Goal: Task Accomplishment & Management: Manage account settings

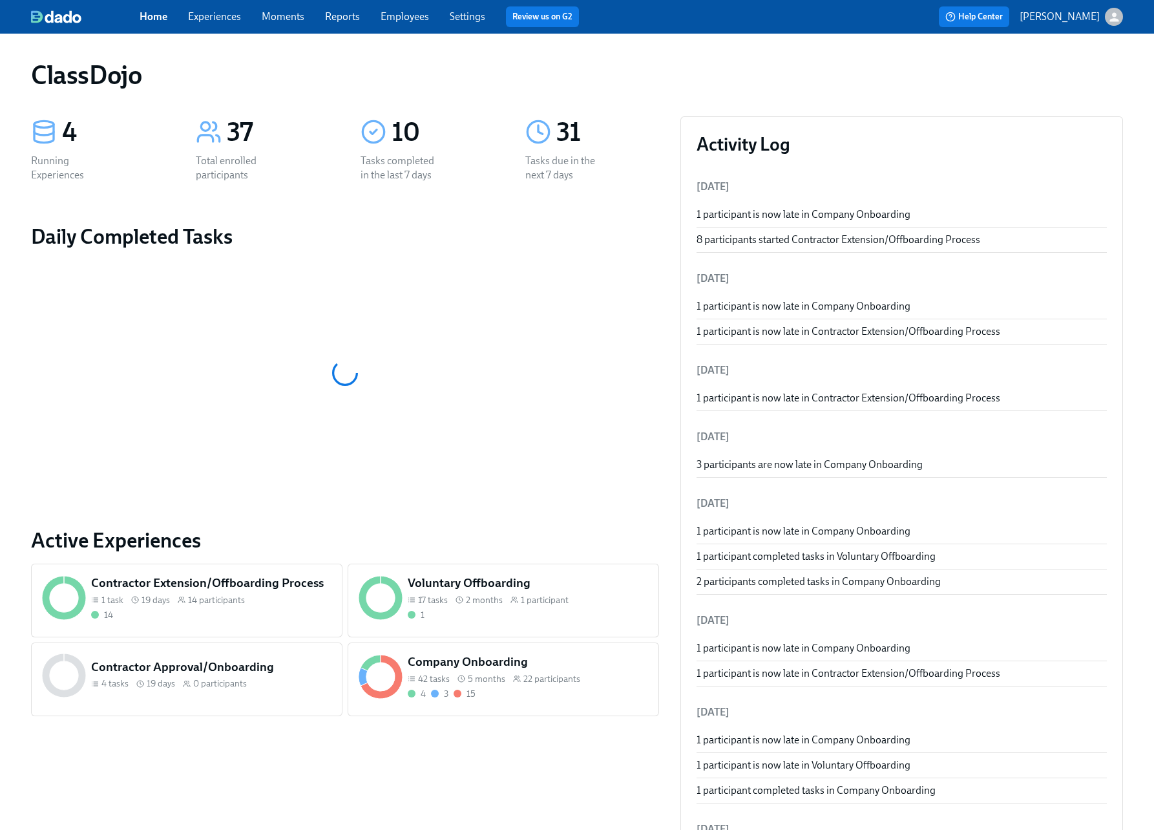
click at [619, 702] on div "Company Onboarding 42 tasks 5 months 22 participants 4 3 15" at bounding box center [503, 679] width 311 height 74
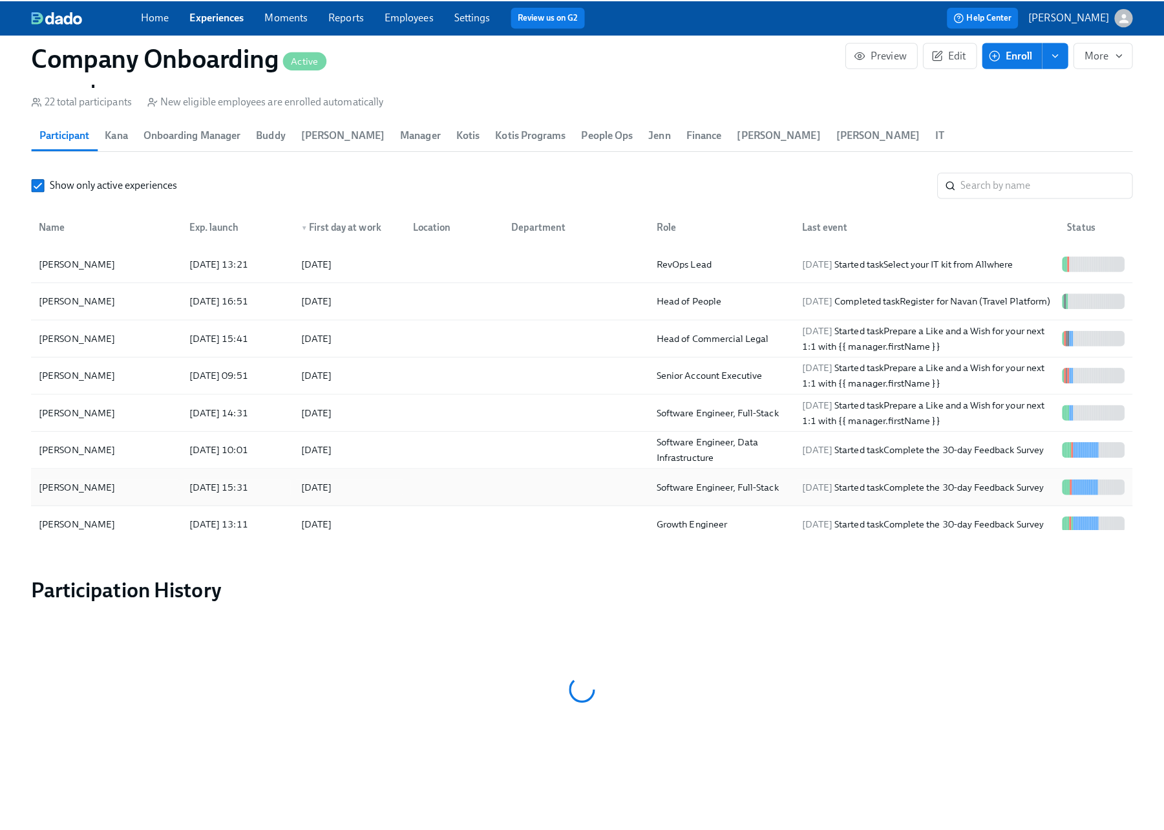
scroll to position [0, 18577]
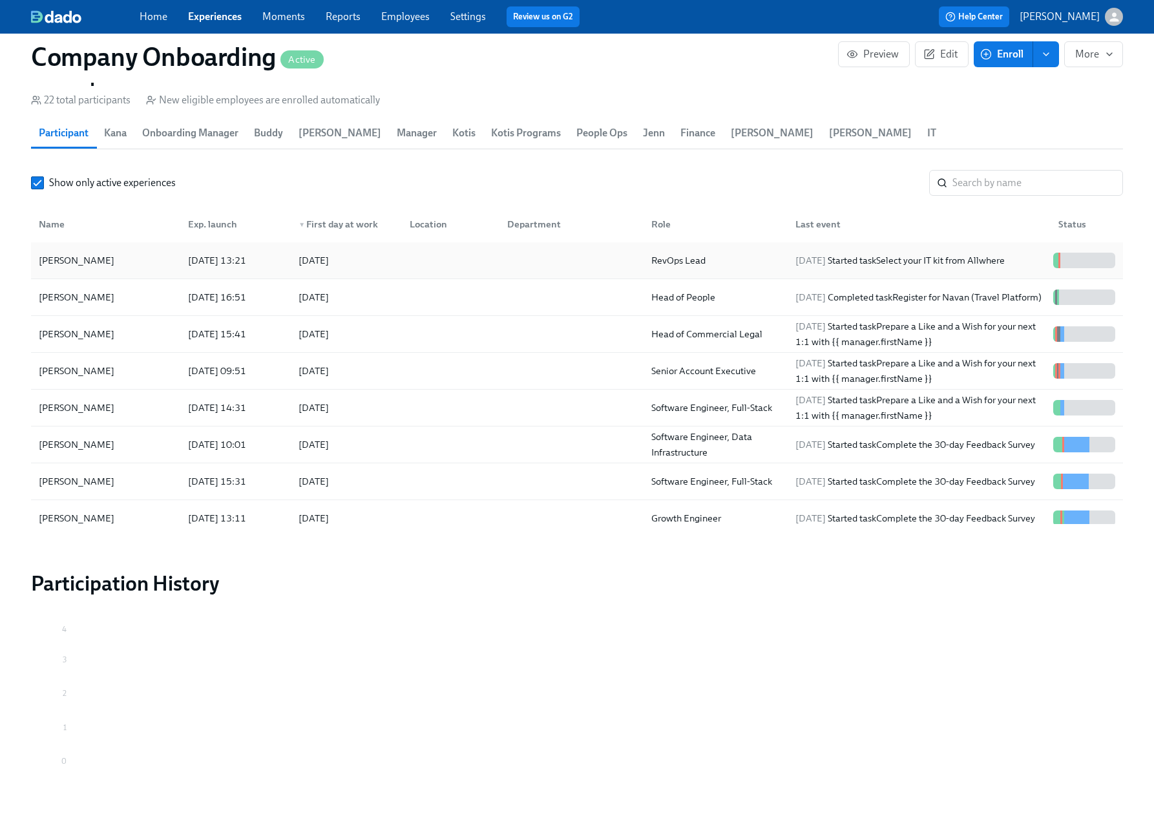
click at [949, 253] on div "[DATE] Started task Select your IT kit from Allwhere" at bounding box center [900, 261] width 220 height 16
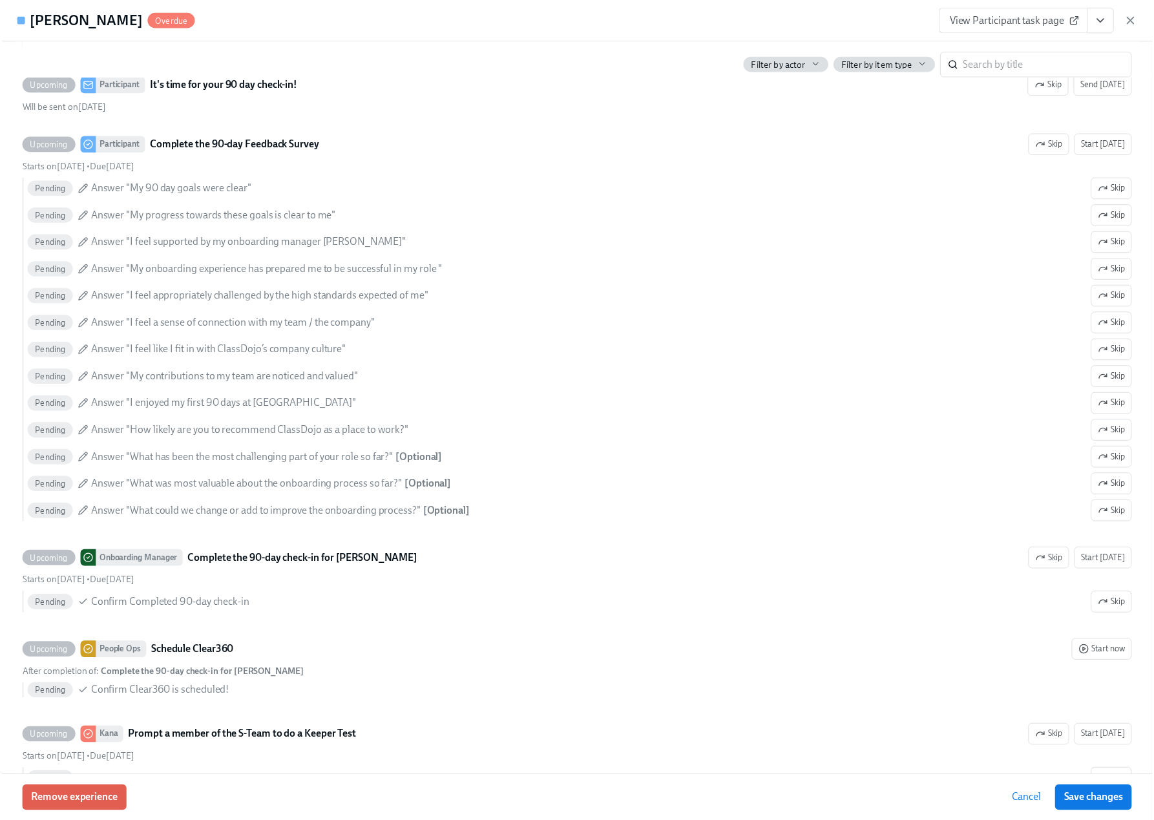
scroll to position [5310, 0]
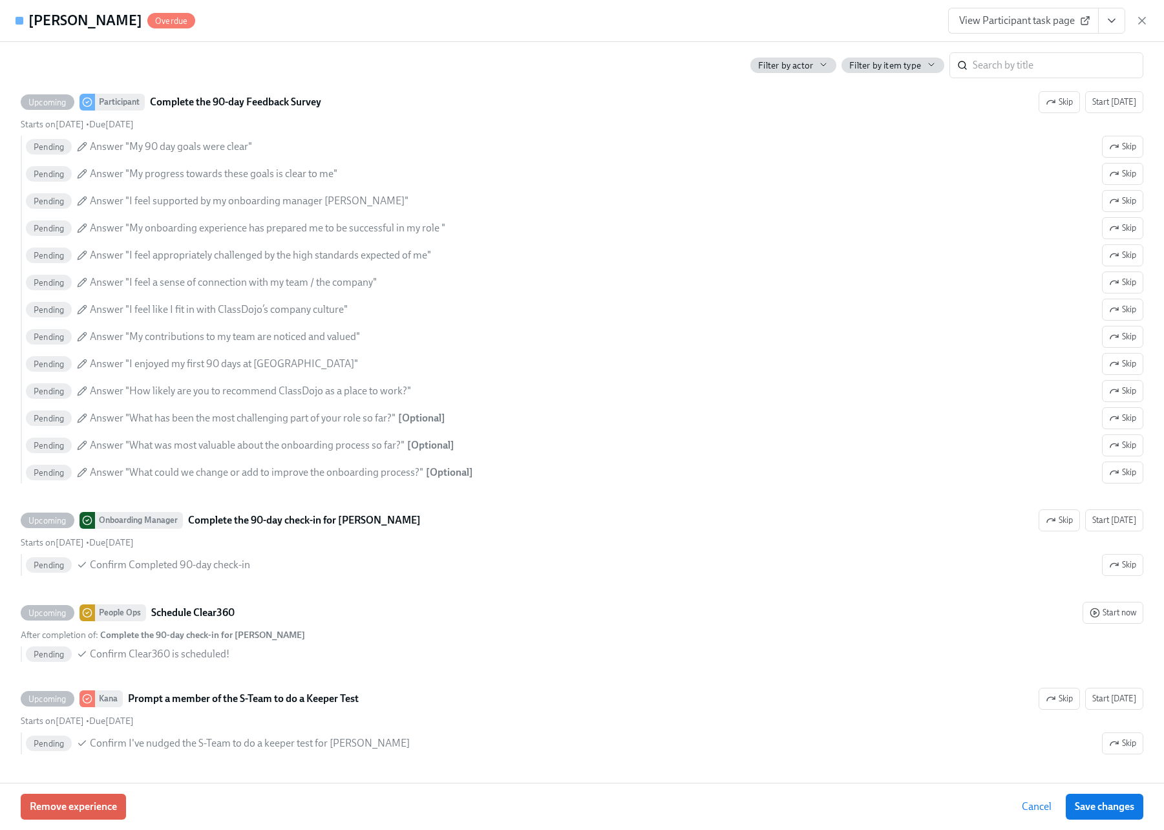
click at [1142, 18] on icon "button" at bounding box center [1141, 20] width 13 height 13
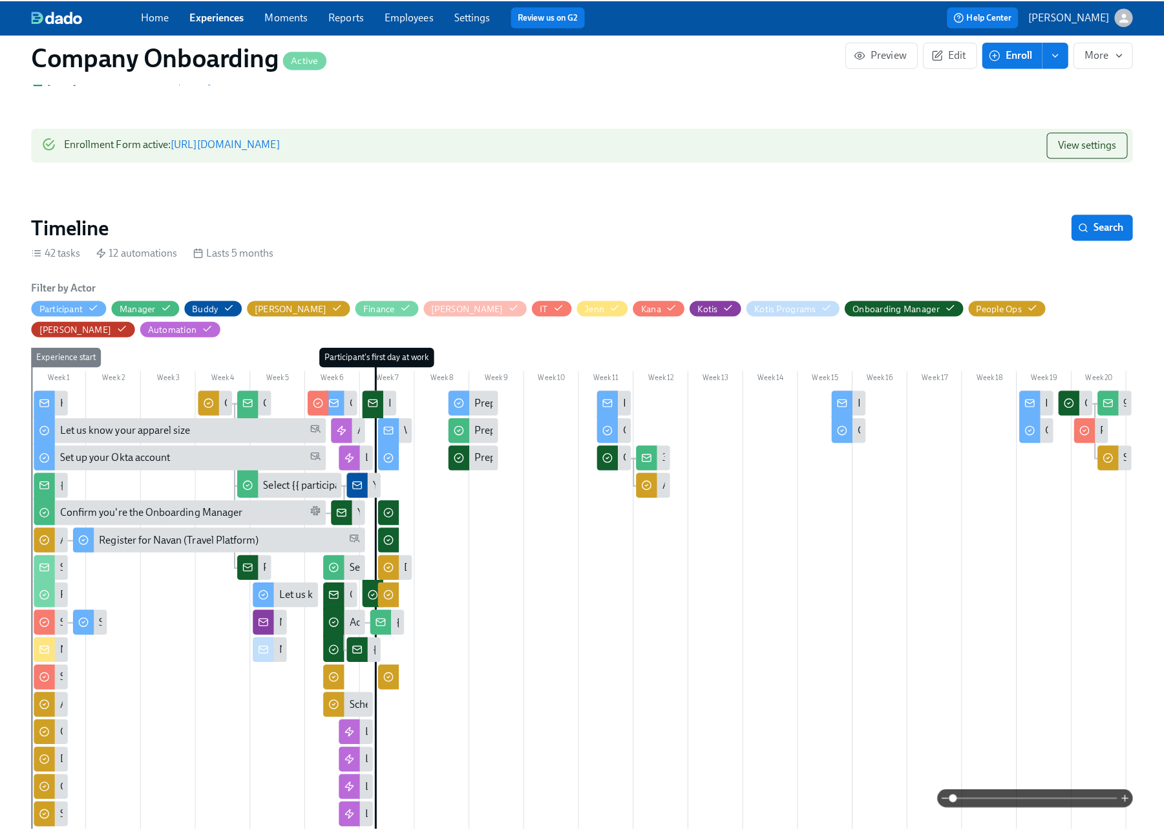
scroll to position [425, 0]
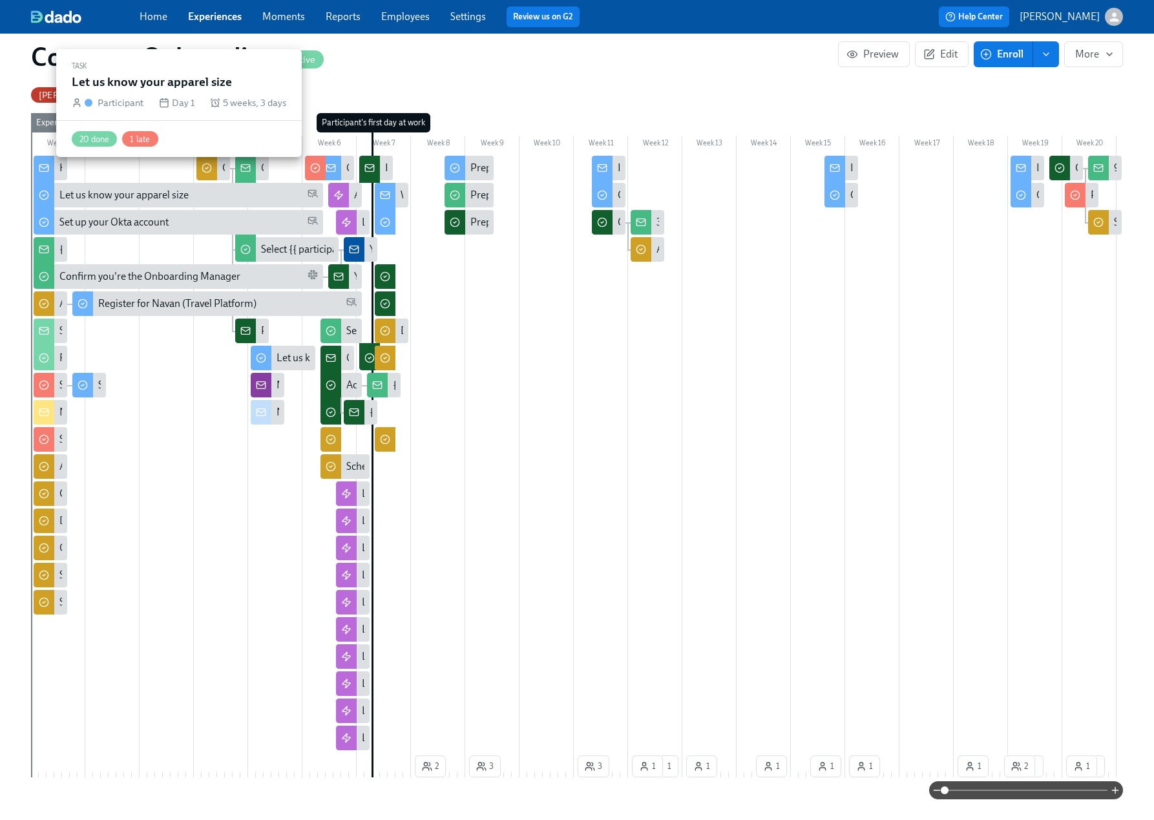
click at [146, 188] on div "Let us know your apparel size" at bounding box center [123, 195] width 129 height 14
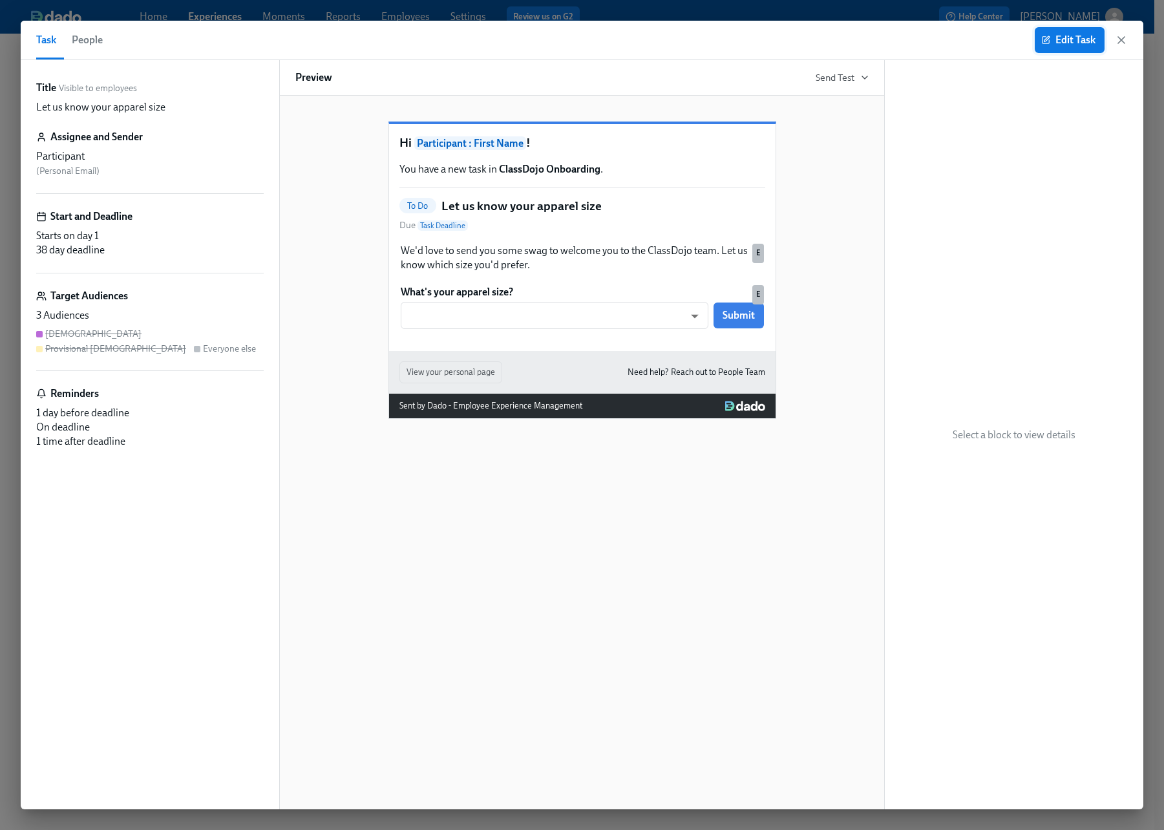
click at [1041, 42] on icon "button" at bounding box center [1045, 40] width 9 height 9
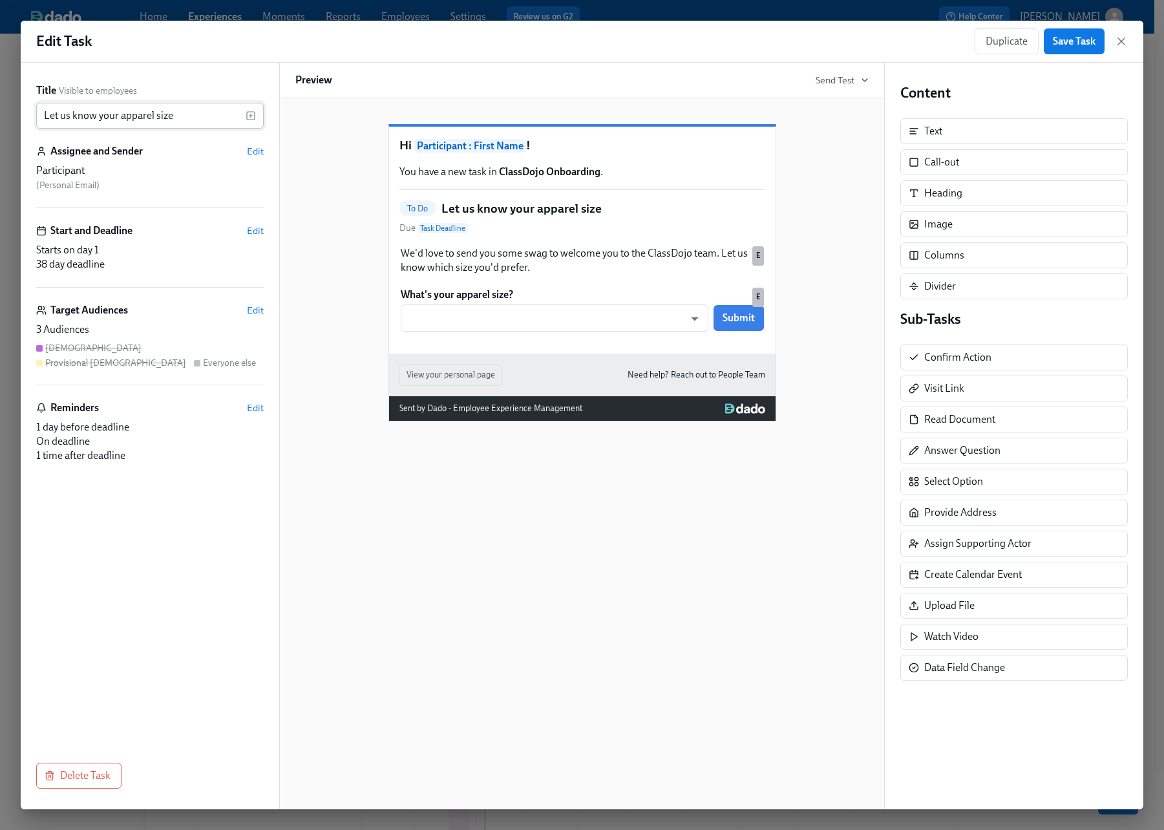
click at [192, 122] on input "Let us know your apparel size" at bounding box center [140, 116] width 209 height 26
drag, startPoint x: 22, startPoint y: 112, endPoint x: -1, endPoint y: 111, distance: 23.3
click at [0, 111] on html "Home Experiences Moments Reports Employees Settings Review us on G2 Help Center…" at bounding box center [582, 504] width 1164 height 1009
type input "Redeem Your New Hire Welcome Kit"
click at [414, 554] on div "Hi Participant : First Name ! You have a new task in ClassDojo Onboarding . To …" at bounding box center [581, 453] width 605 height 711
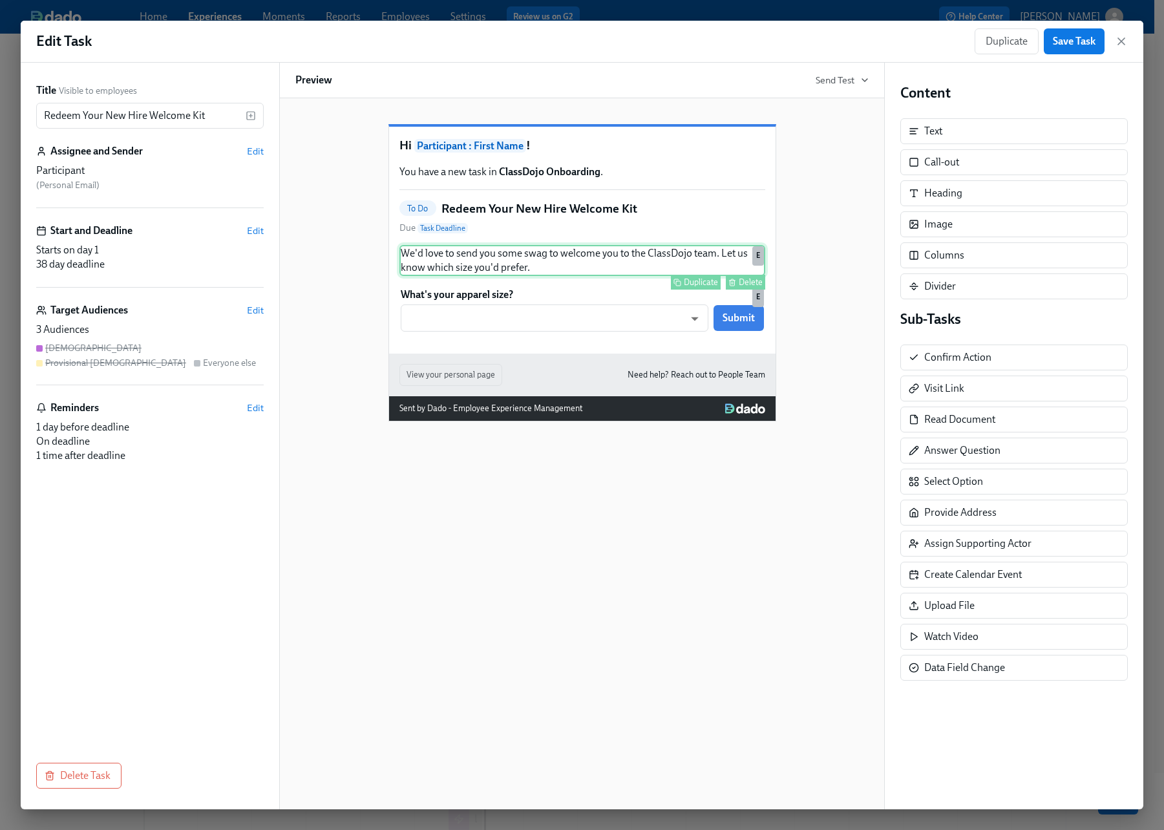
click at [567, 276] on div "We'd love to send you some swag to welcome you to the ClassDojo team. Let us kn…" at bounding box center [582, 260] width 366 height 31
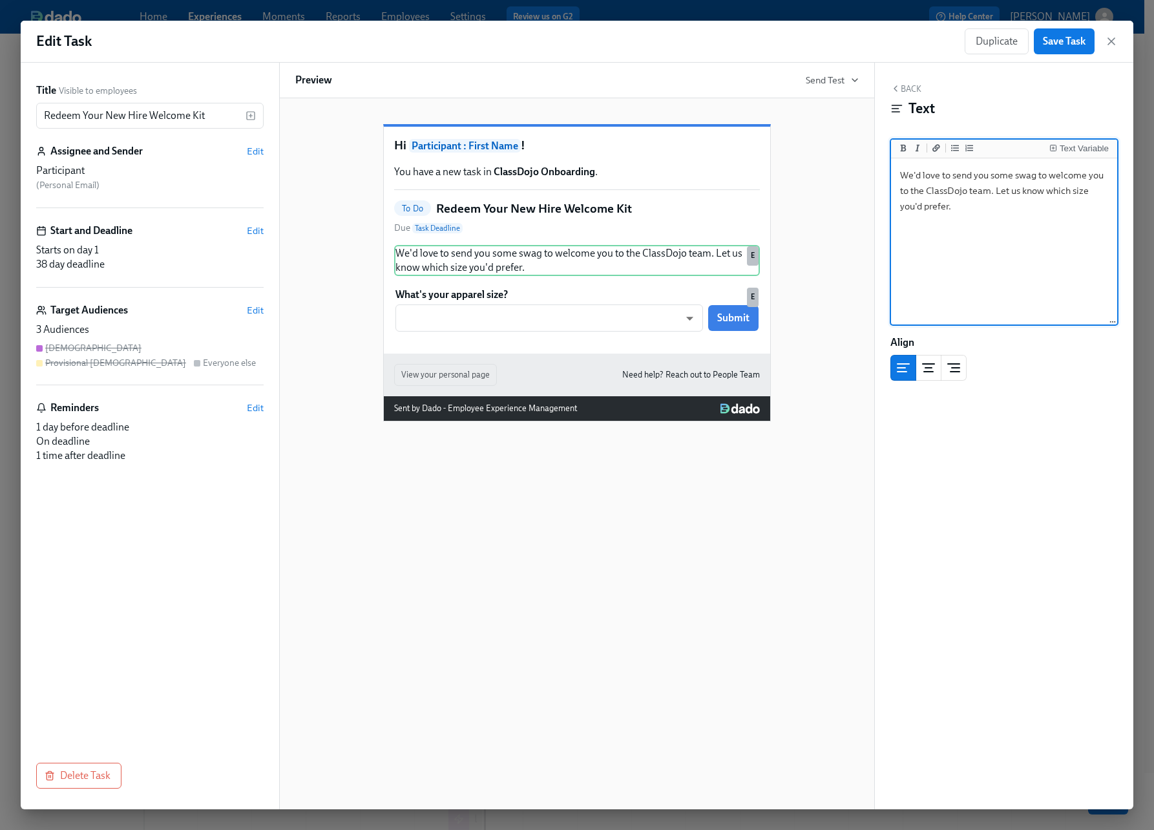
drag, startPoint x: 973, startPoint y: 209, endPoint x: 985, endPoint y: 209, distance: 12.3
click at [973, 209] on textarea "We'd love to send you some swag to welcome you to the ClassDojo team. Let us kn…" at bounding box center [1004, 242] width 221 height 162
drag, startPoint x: 1028, startPoint y: 207, endPoint x: 995, endPoint y: 195, distance: 34.9
click at [995, 195] on textarea "We'd love to send you some swag to welcome you to the ClassDojo team. Let us kn…" at bounding box center [1004, 242] width 221 height 162
click at [936, 147] on icon "Add a link" at bounding box center [936, 148] width 8 height 8
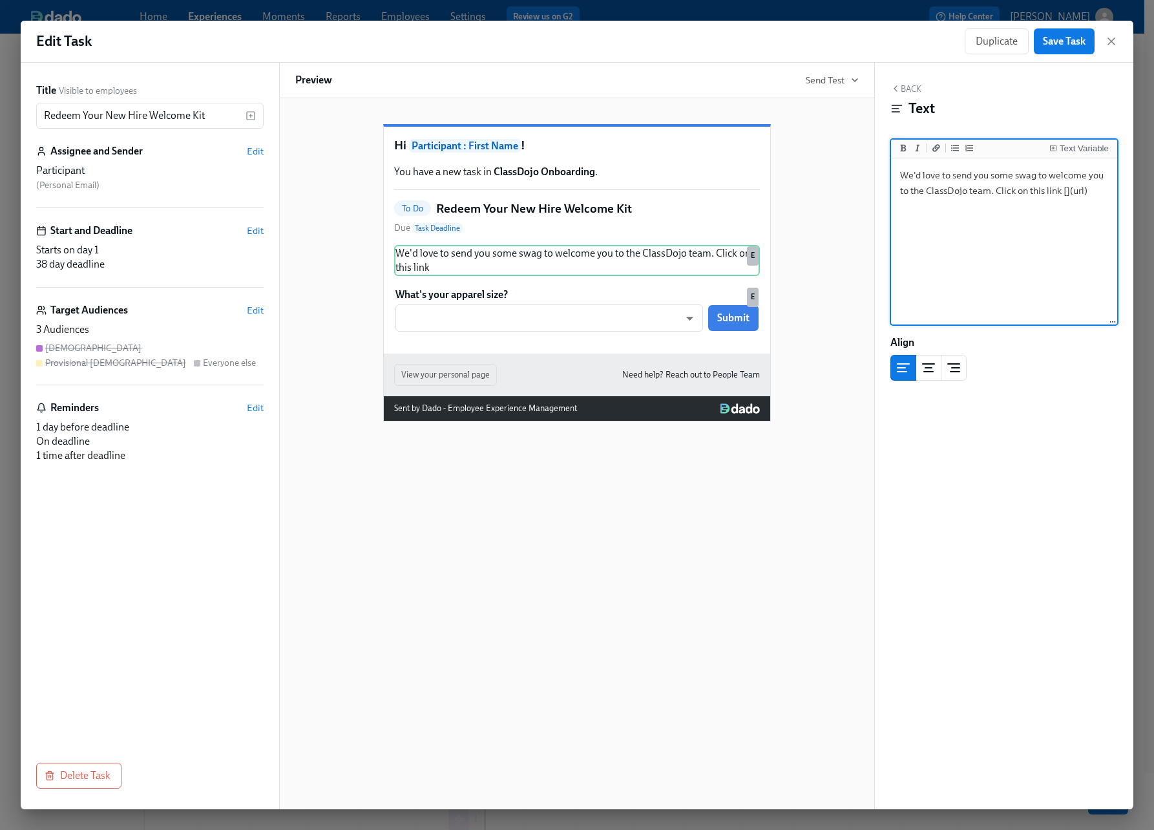
drag, startPoint x: 1082, startPoint y: 191, endPoint x: 1075, endPoint y: 191, distance: 7.8
click at [1075, 191] on textarea "We'd love to send you some swag to welcome you to the ClassDojo team. Click on …" at bounding box center [1004, 242] width 221 height 162
drag, startPoint x: 1084, startPoint y: 191, endPoint x: 1074, endPoint y: 191, distance: 9.7
click at [1074, 191] on textarea "We'd love to send you some swag to welcome you to the ClassDojo team. Click on …" at bounding box center [1004, 242] width 221 height 162
paste textarea "[URL][DOMAIN_NAME]"
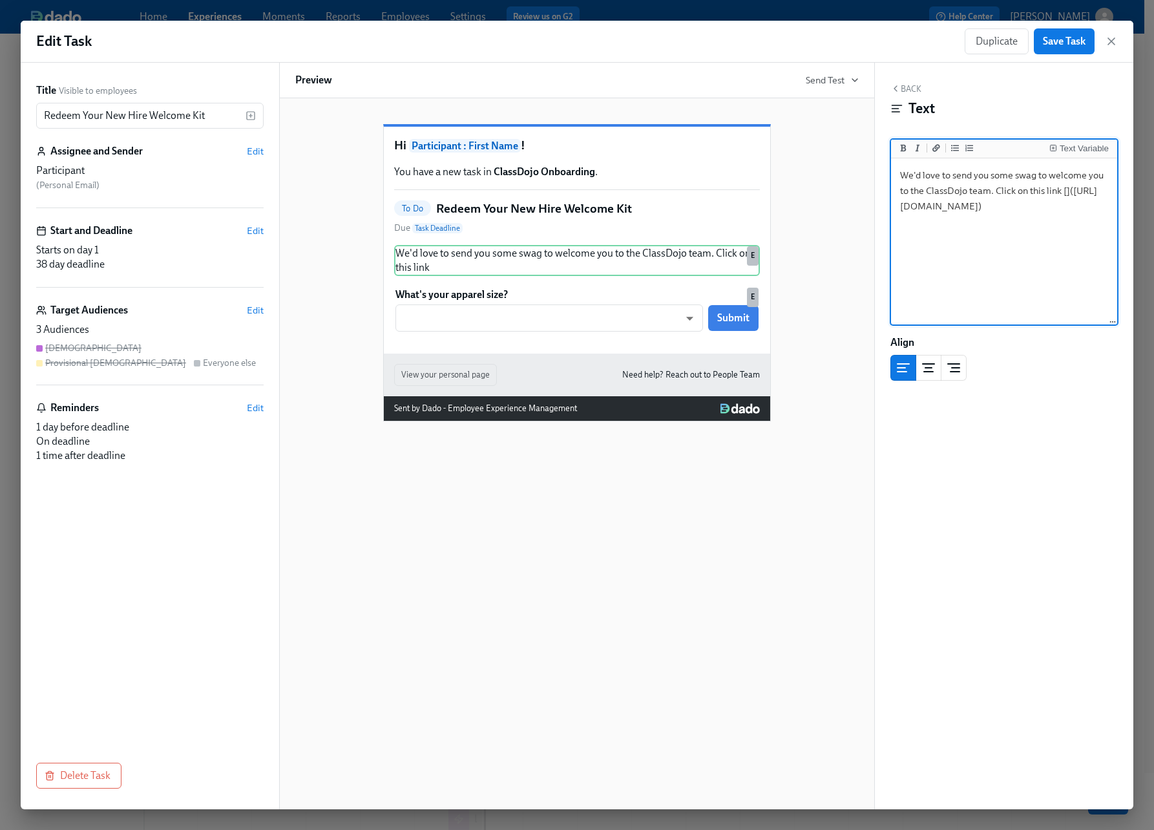
drag, startPoint x: 1065, startPoint y: 193, endPoint x: 1081, endPoint y: 201, distance: 18.2
click at [1065, 193] on textarea "We'd love to send you some swag to welcome you to the ClassDojo team. Click on …" at bounding box center [1004, 242] width 221 height 162
click at [1063, 192] on textarea "We'd love to send you some swag to welcome you to the ClassDojo team. Click on …" at bounding box center [1004, 242] width 221 height 162
click at [1029, 226] on textarea "We'd love to send you some swag to welcome you to the ClassDojo team. Click on …" at bounding box center [1004, 242] width 221 height 162
type textarea "We'd love to send you some swag to welcome you to the ClassDojo team. Click on …"
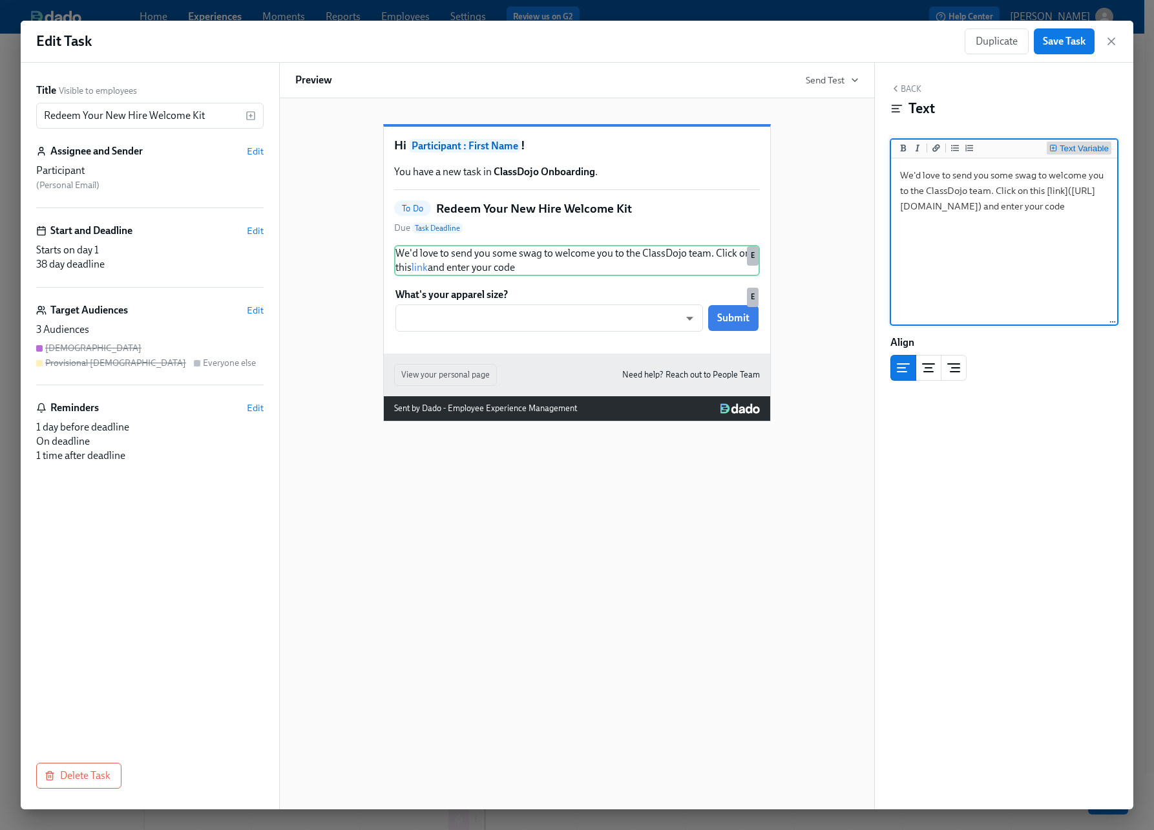
click at [1106, 147] on div "Text Variable" at bounding box center [1084, 148] width 49 height 9
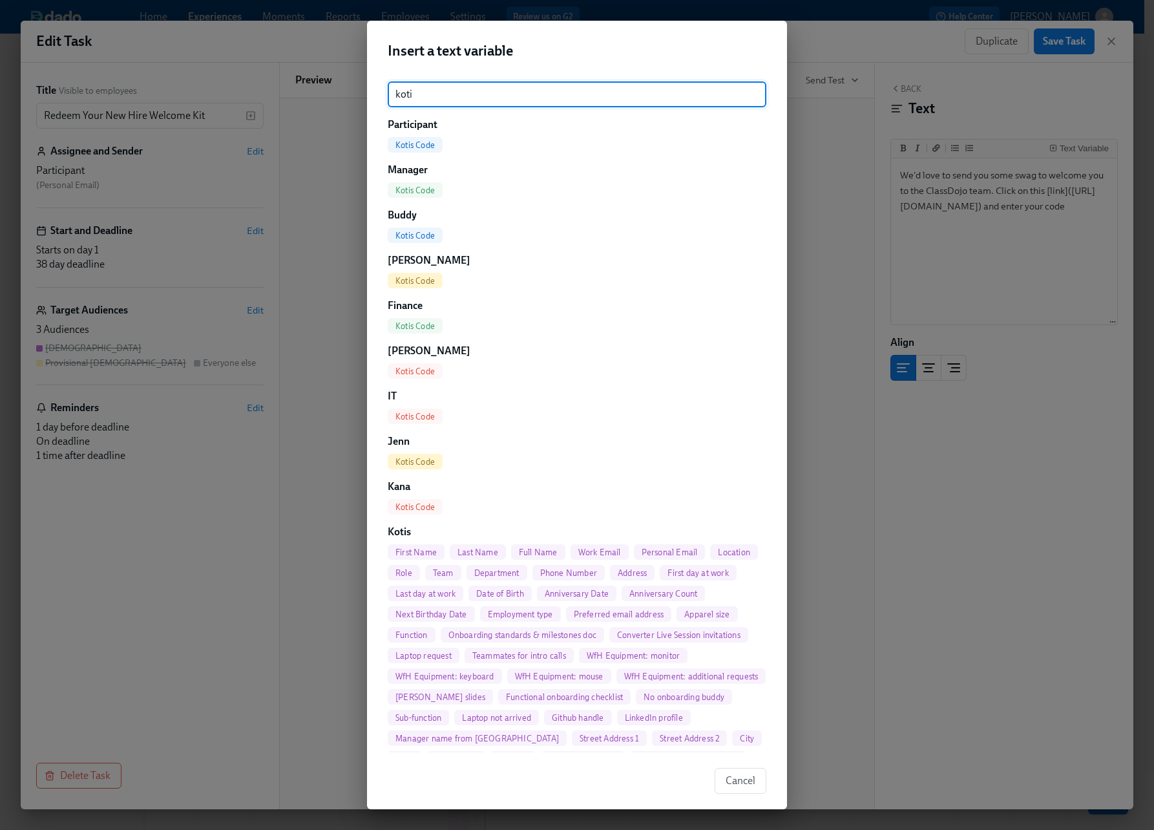
type input "koti"
click at [417, 143] on span "Kotis Code" at bounding box center [415, 145] width 55 height 10
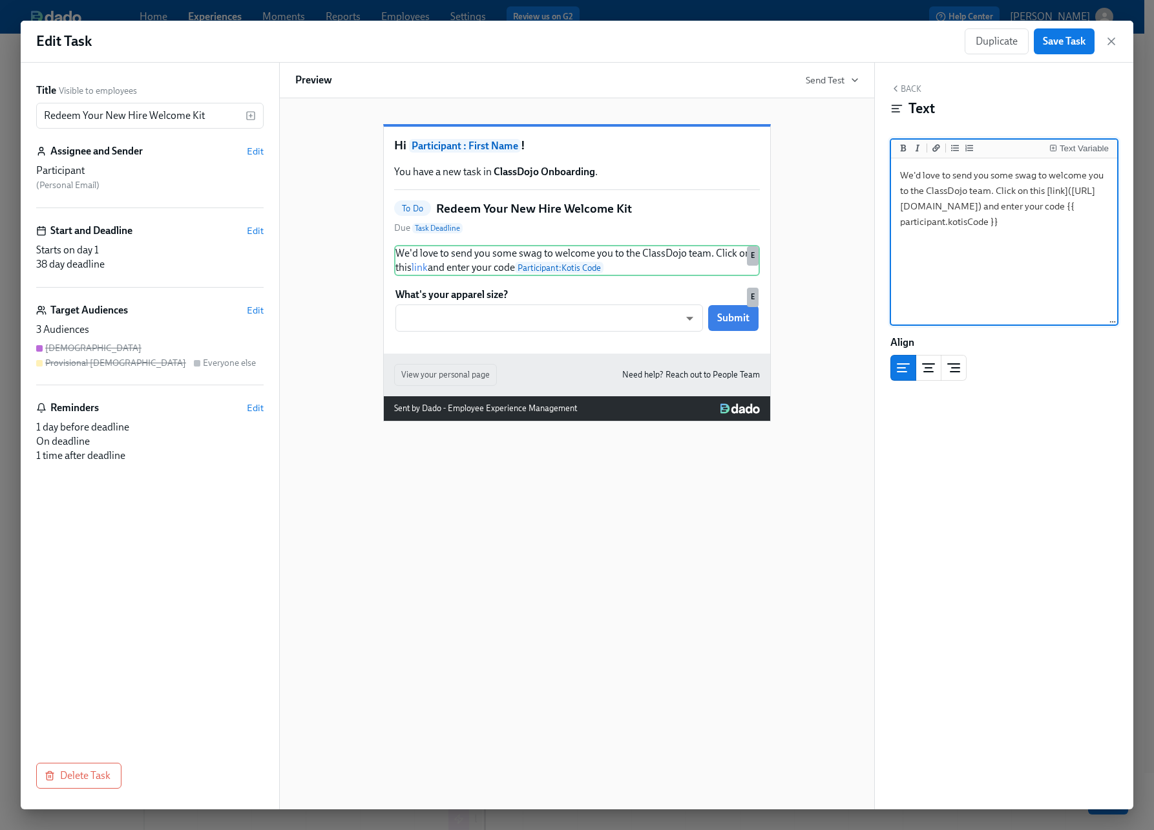
click at [1065, 247] on textarea "We'd love to send you some swag to welcome you to the ClassDojo team. Click on …" at bounding box center [1004, 242] width 221 height 162
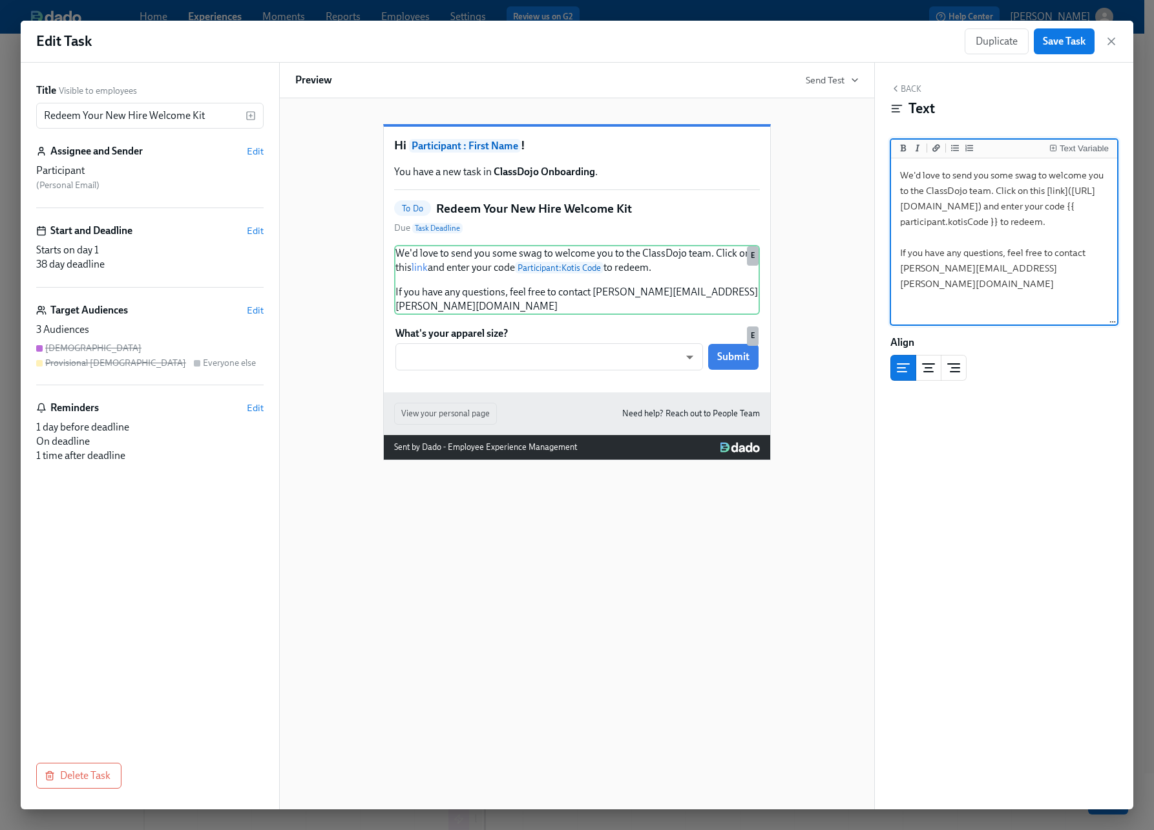
type textarea "We'd love to send you some swag to welcome you to the ClassDojo team. Click on …"
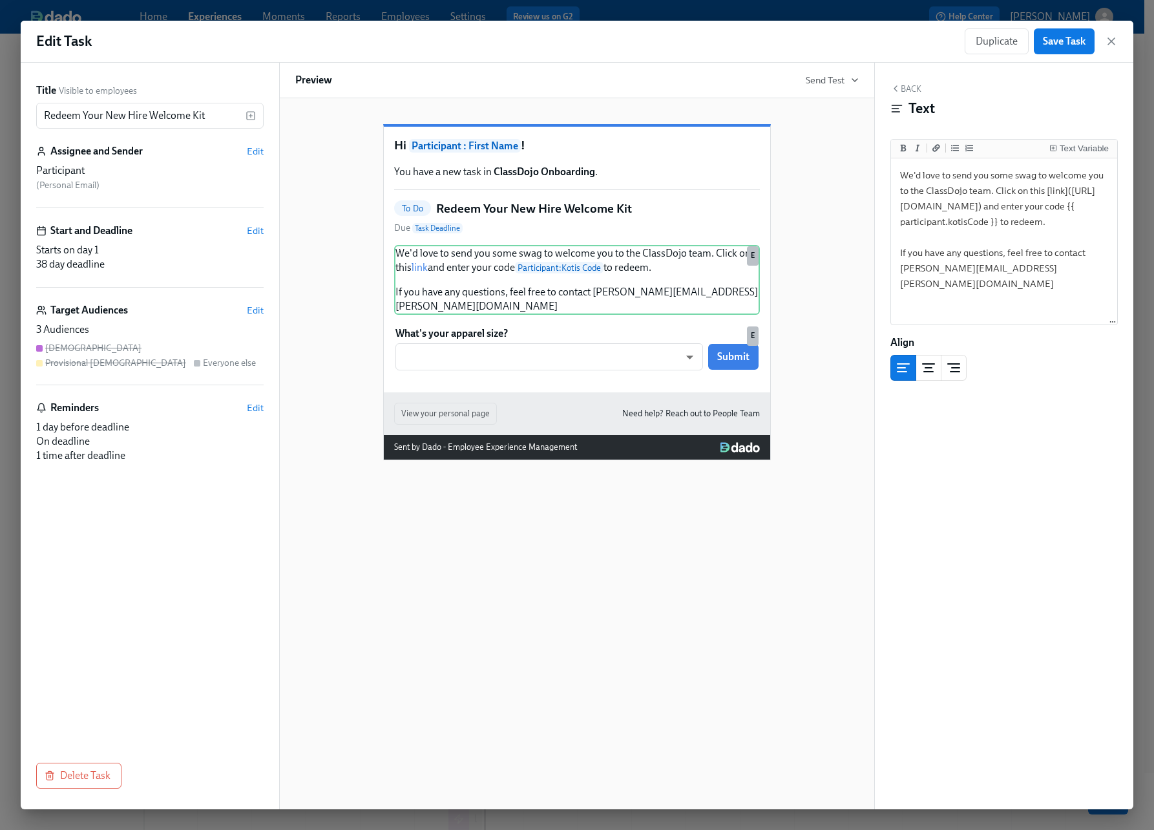
click at [740, 392] on div "Hi Participant : First Name ! You have a new task in ClassDojo Onboarding . To …" at bounding box center [577, 260] width 386 height 266
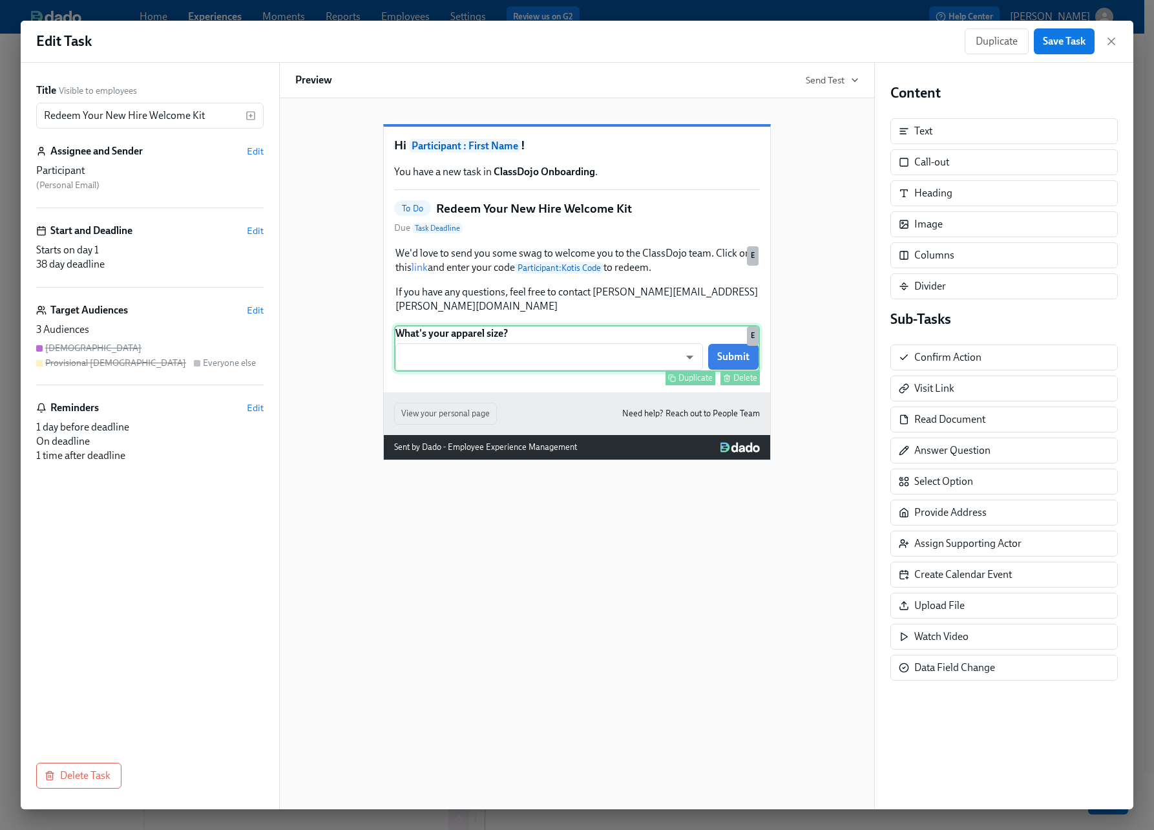
click at [660, 372] on div "What's your apparel size? ​ ​ Submit Duplicate Delete E" at bounding box center [577, 348] width 366 height 47
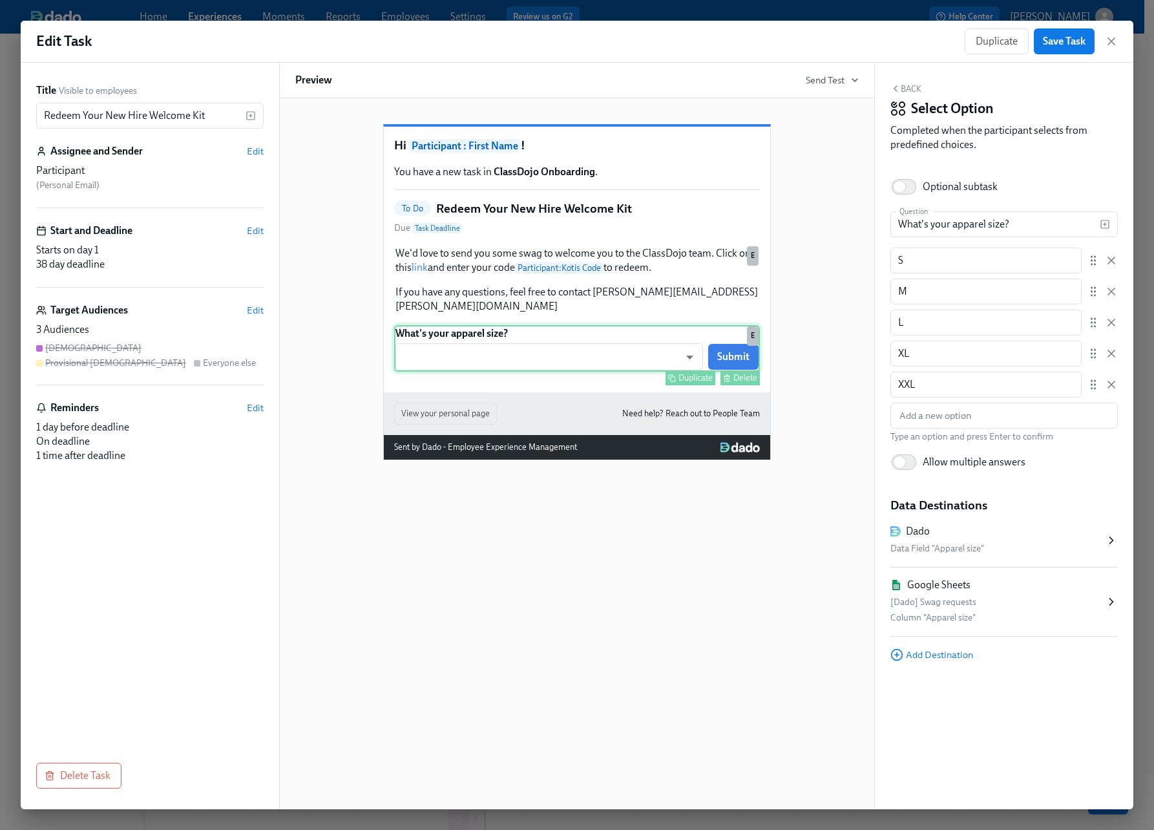
click at [740, 383] on div "Delete" at bounding box center [745, 378] width 24 height 10
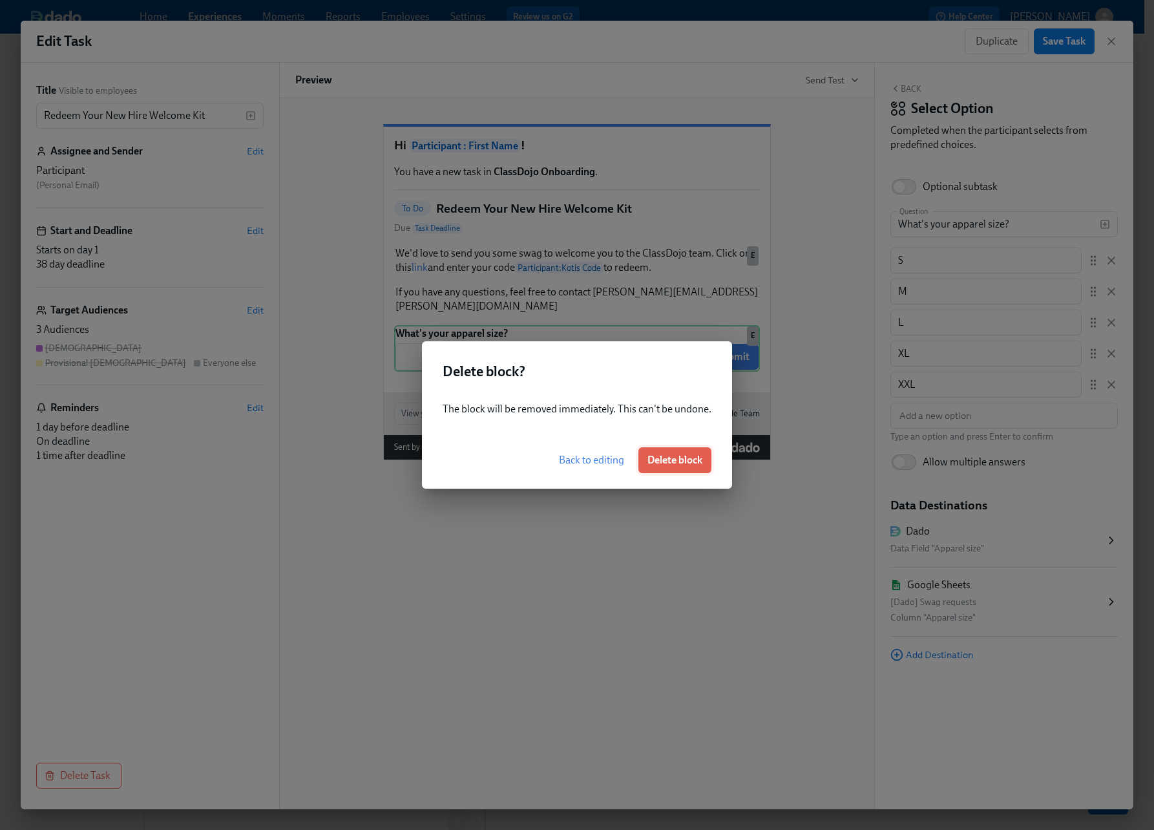
click at [700, 460] on span "Delete block" at bounding box center [674, 460] width 55 height 13
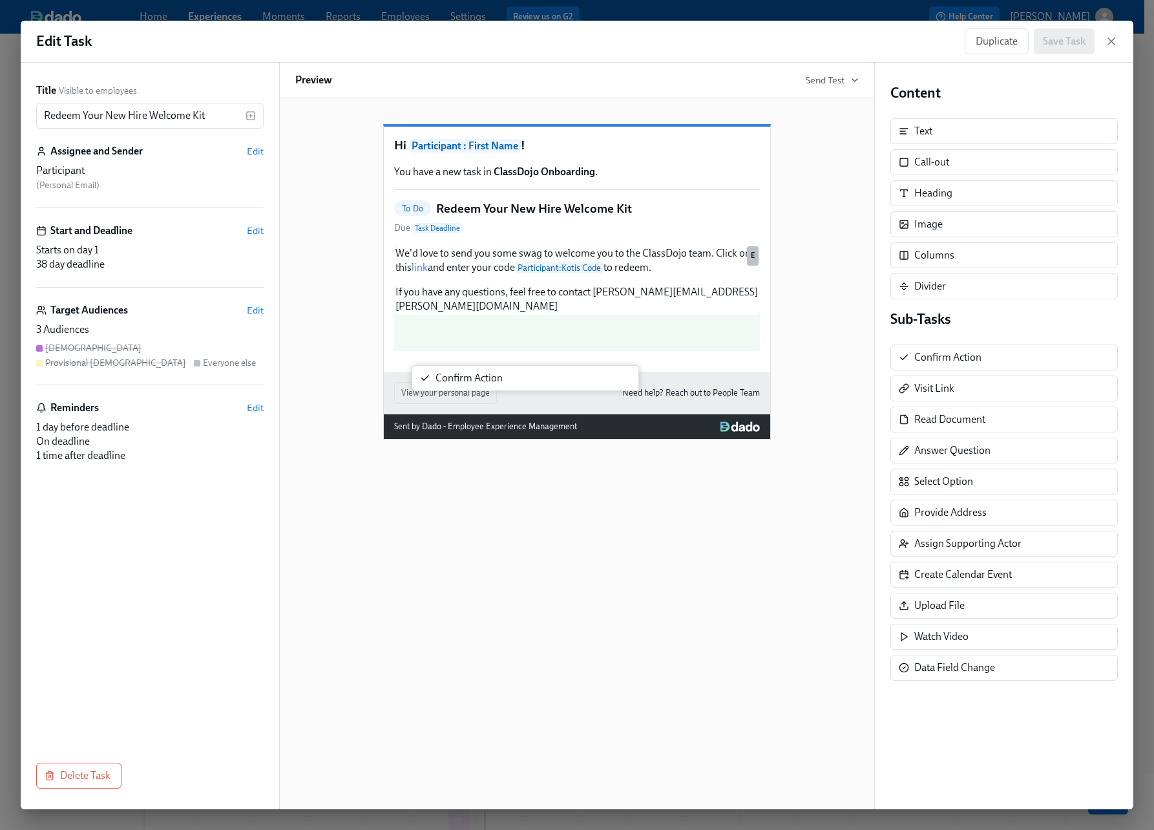
drag, startPoint x: 948, startPoint y: 363, endPoint x: 453, endPoint y: 383, distance: 495.4
click at [453, 383] on div "Title Visible to employees Redeem Your New Hire Welcome Kit ​ Assignee and Send…" at bounding box center [577, 436] width 1113 height 746
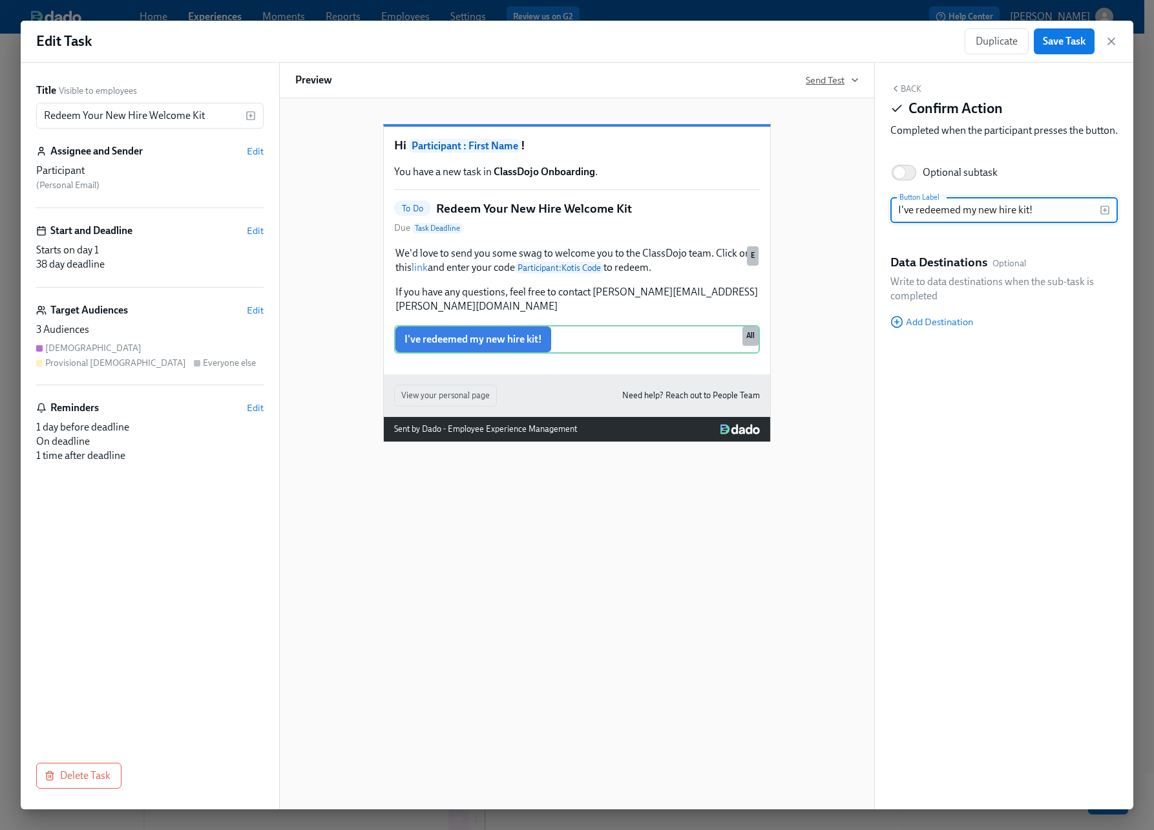
type input "I've redeemed my new hire kit!"
click at [846, 76] on span "Send Test" at bounding box center [832, 80] width 53 height 13
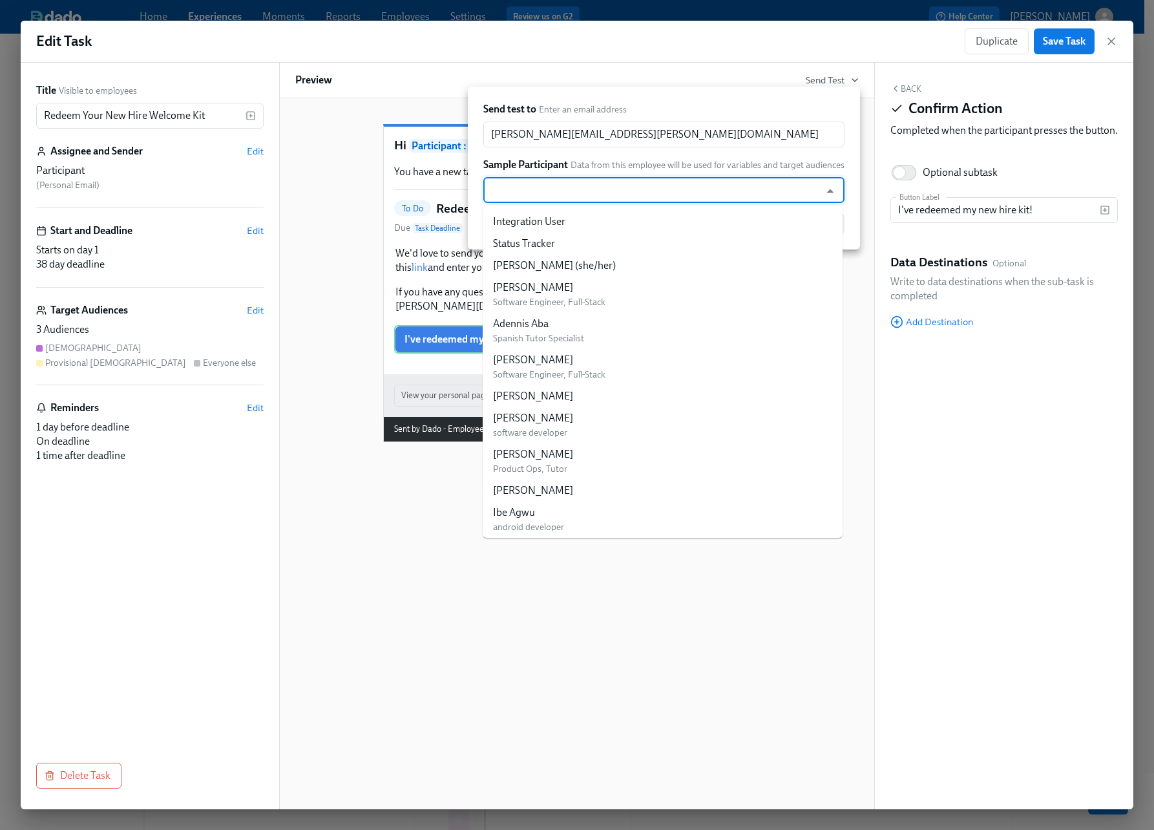
click at [592, 195] on input "text" at bounding box center [652, 190] width 324 height 26
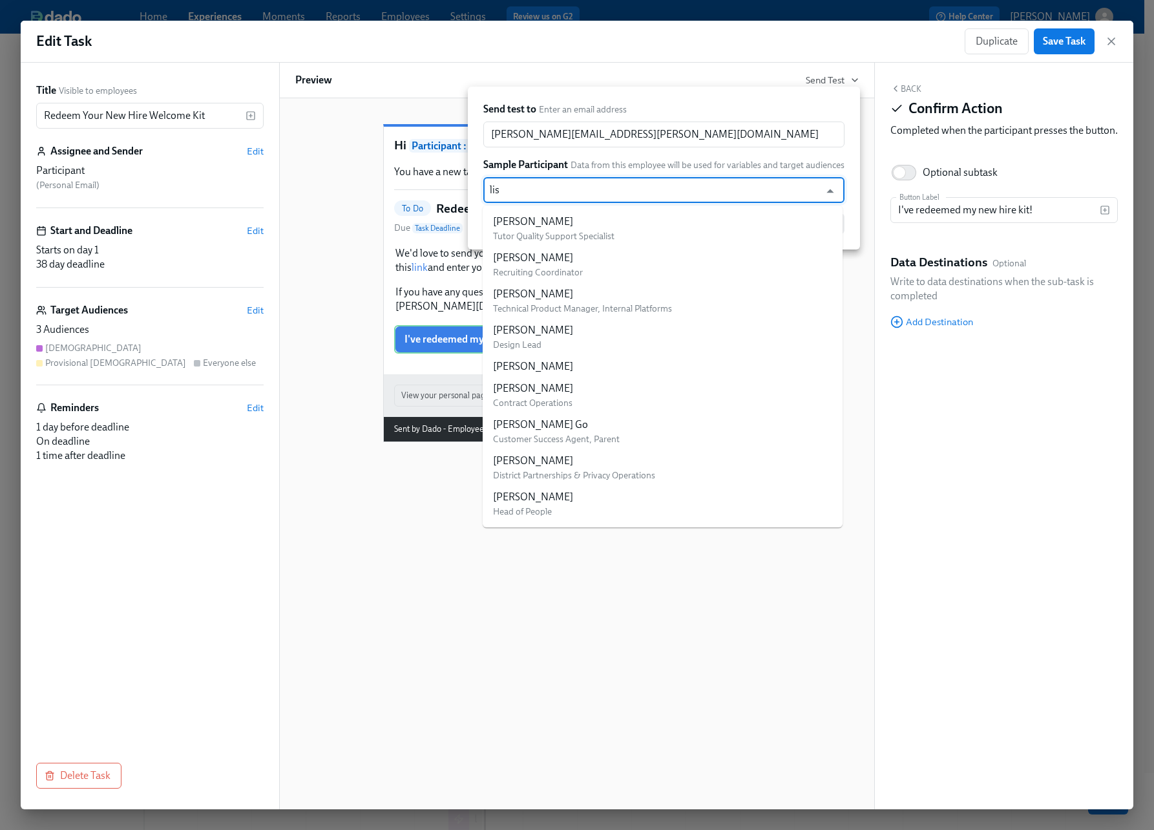
type input "[PERSON_NAME]"
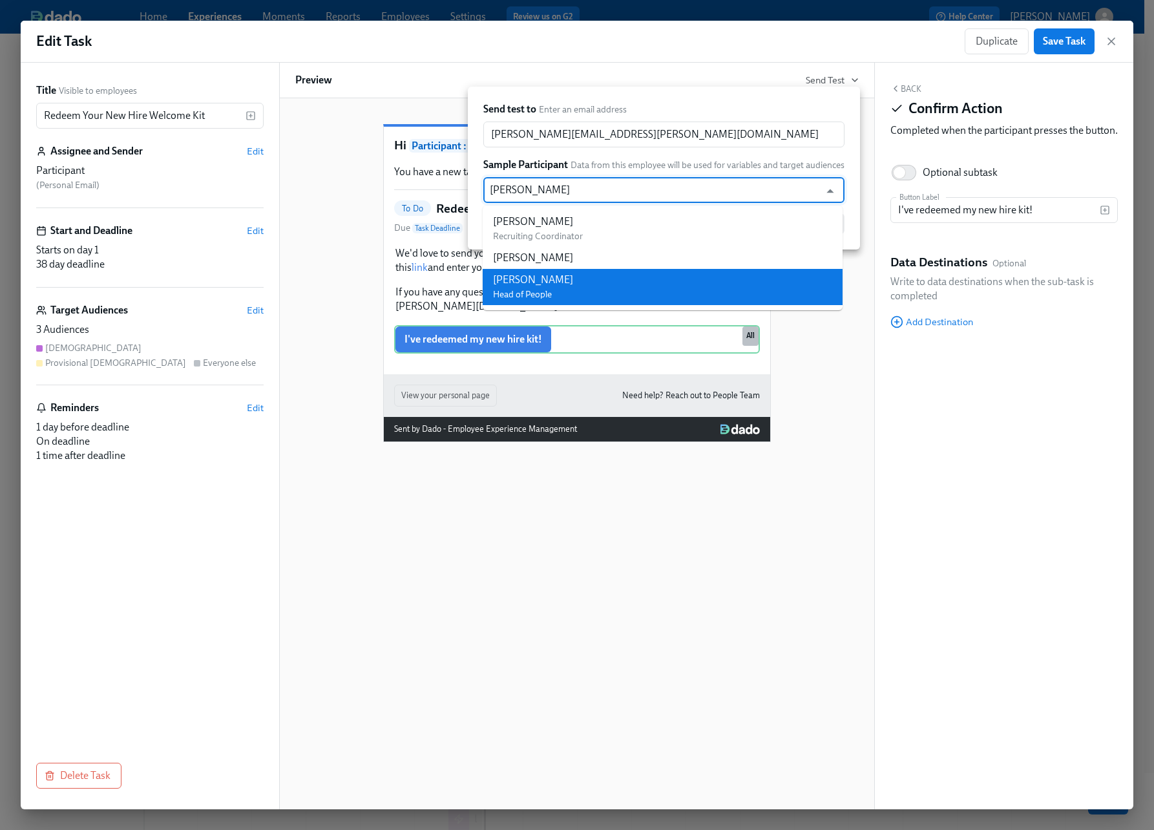
click at [580, 295] on li "[PERSON_NAME] Head of People" at bounding box center [663, 287] width 360 height 36
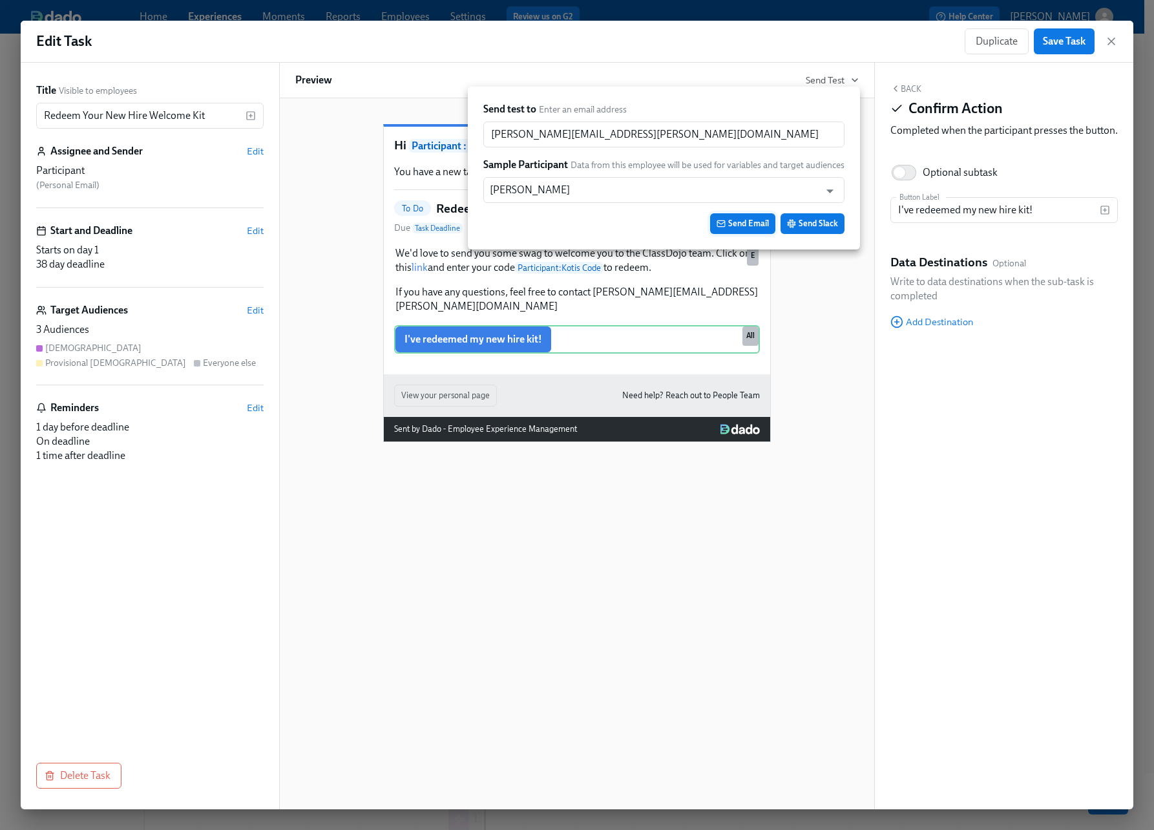
click at [748, 220] on span "Send Email" at bounding box center [743, 223] width 52 height 13
